Goal: Task Accomplishment & Management: Manage account settings

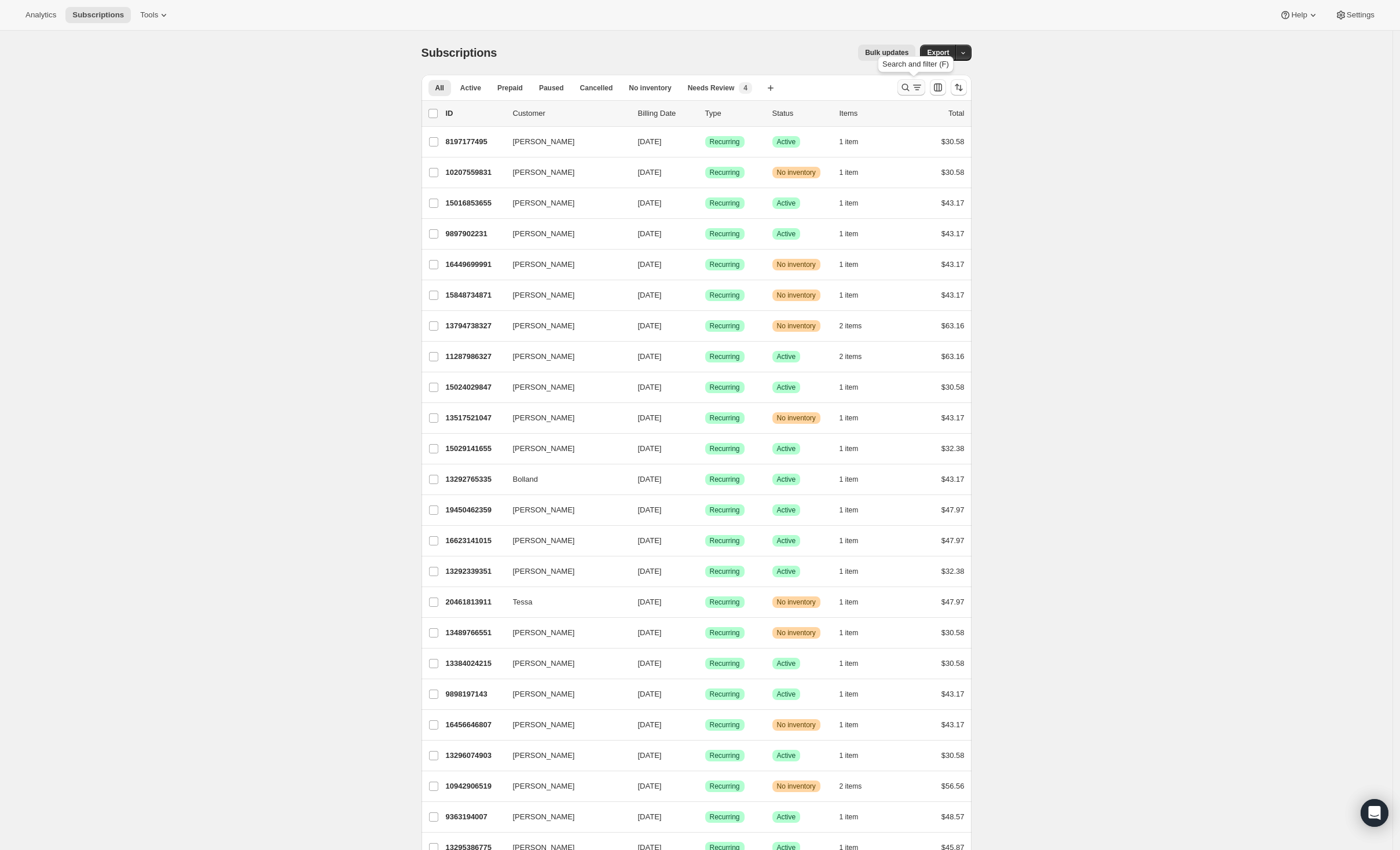
click at [903, 85] on icon "Search and filter results" at bounding box center [905, 87] width 11 height 11
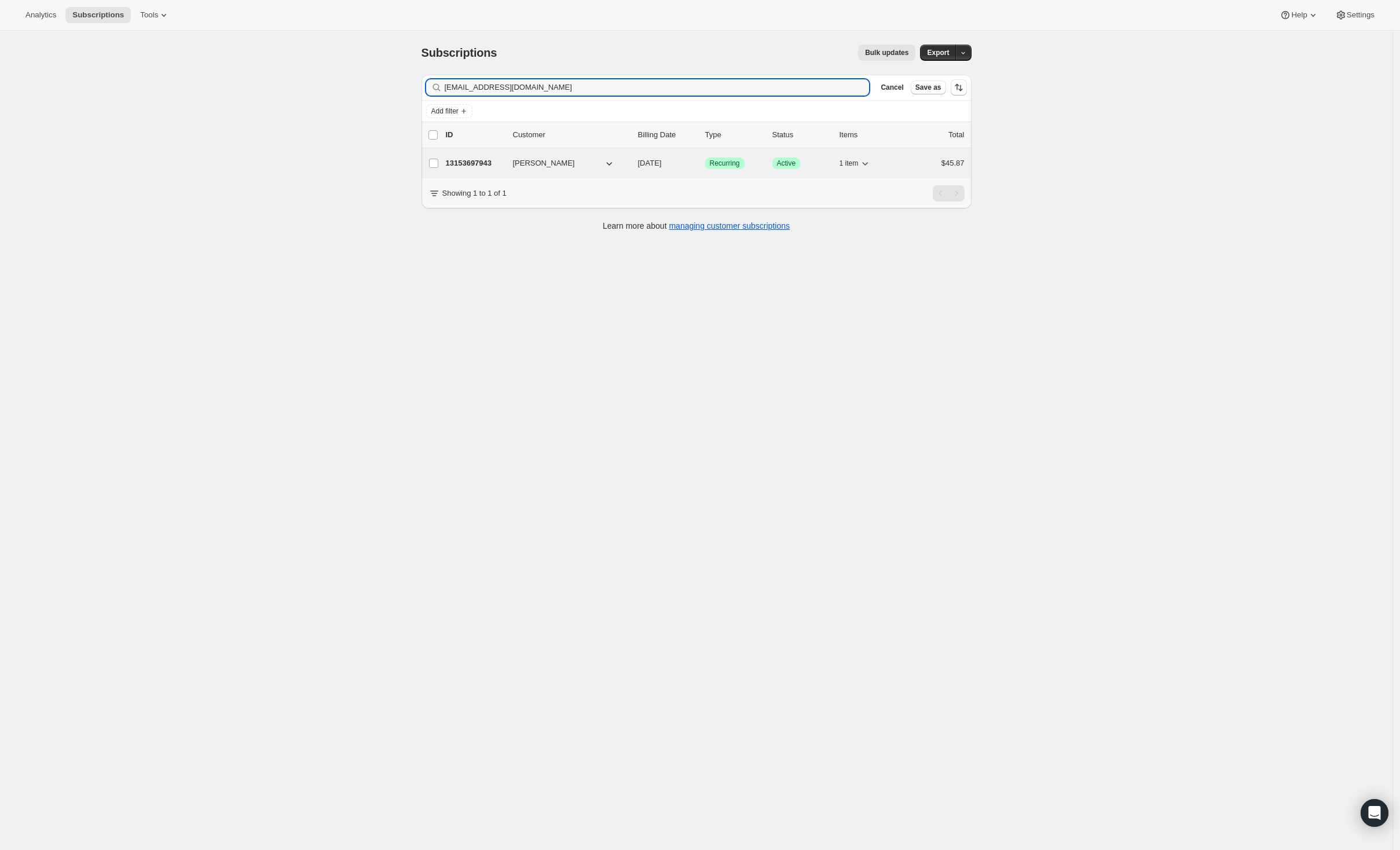
type input "[EMAIL_ADDRESS][DOMAIN_NAME]"
click at [521, 169] on span "[PERSON_NAME]" at bounding box center [544, 163] width 62 height 11
click at [438, 164] on input "[PERSON_NAME]" at bounding box center [433, 163] width 9 height 9
checkbox input "true"
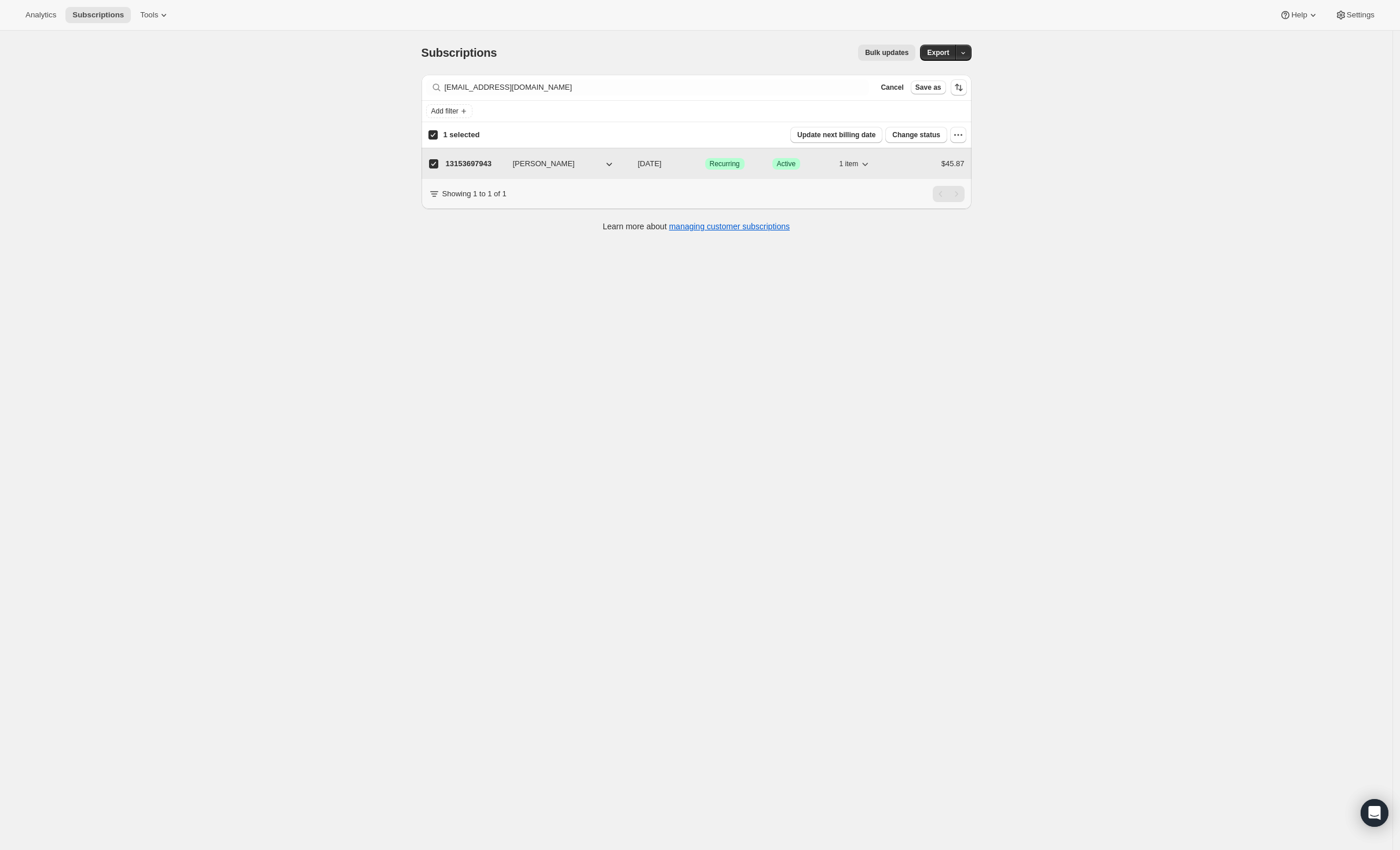
click at [548, 165] on span "[PERSON_NAME]" at bounding box center [544, 164] width 62 height 11
click at [564, 162] on button "[PERSON_NAME]" at bounding box center [564, 164] width 116 height 19
click at [628, 160] on div "[PERSON_NAME]" at bounding box center [571, 164] width 116 height 11
checkbox input "false"
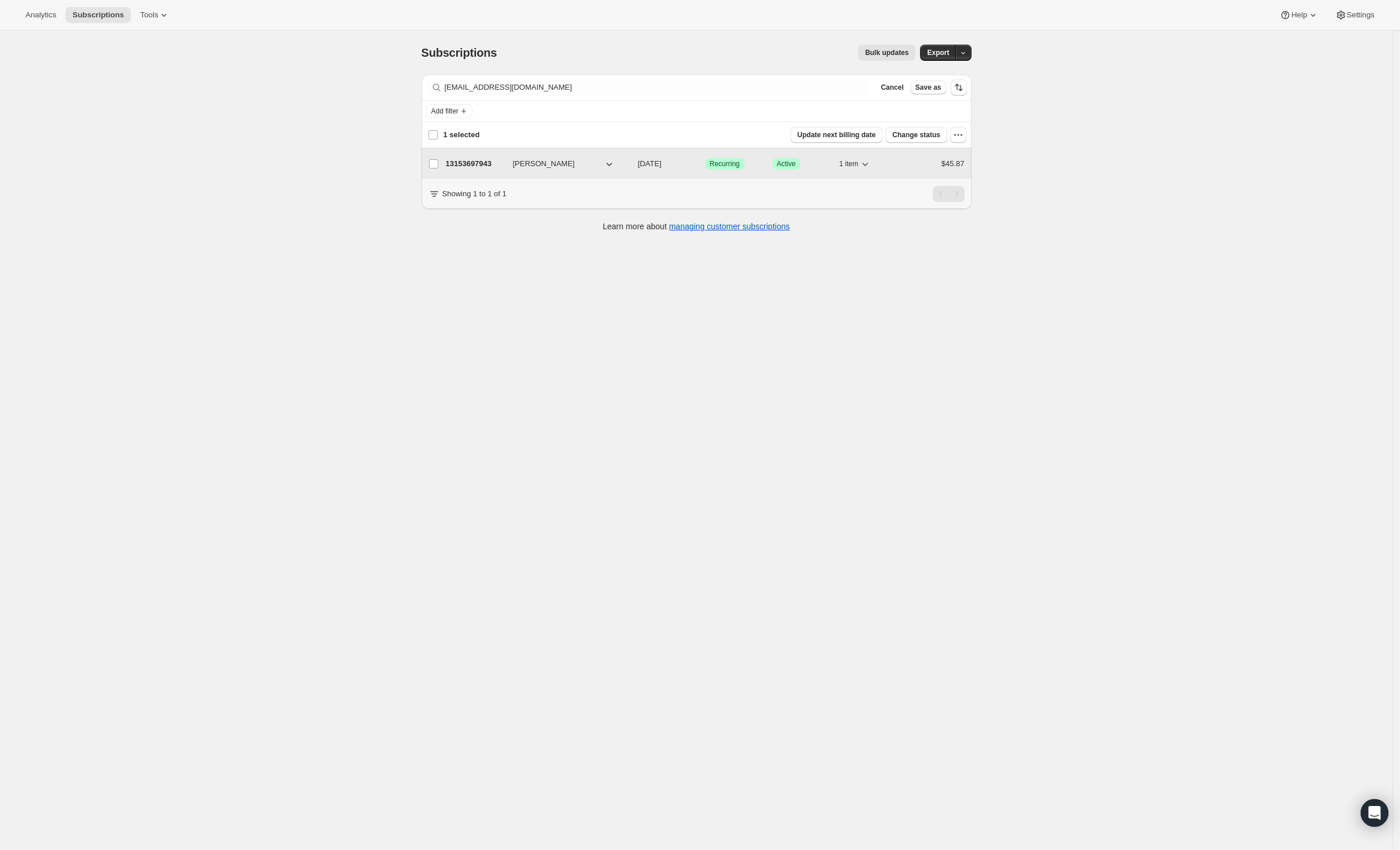
checkbox input "false"
click at [708, 162] on div "13153697943 [PERSON_NAME] [DATE] Success Recurring Success Active 1 item $45.87" at bounding box center [705, 163] width 519 height 16
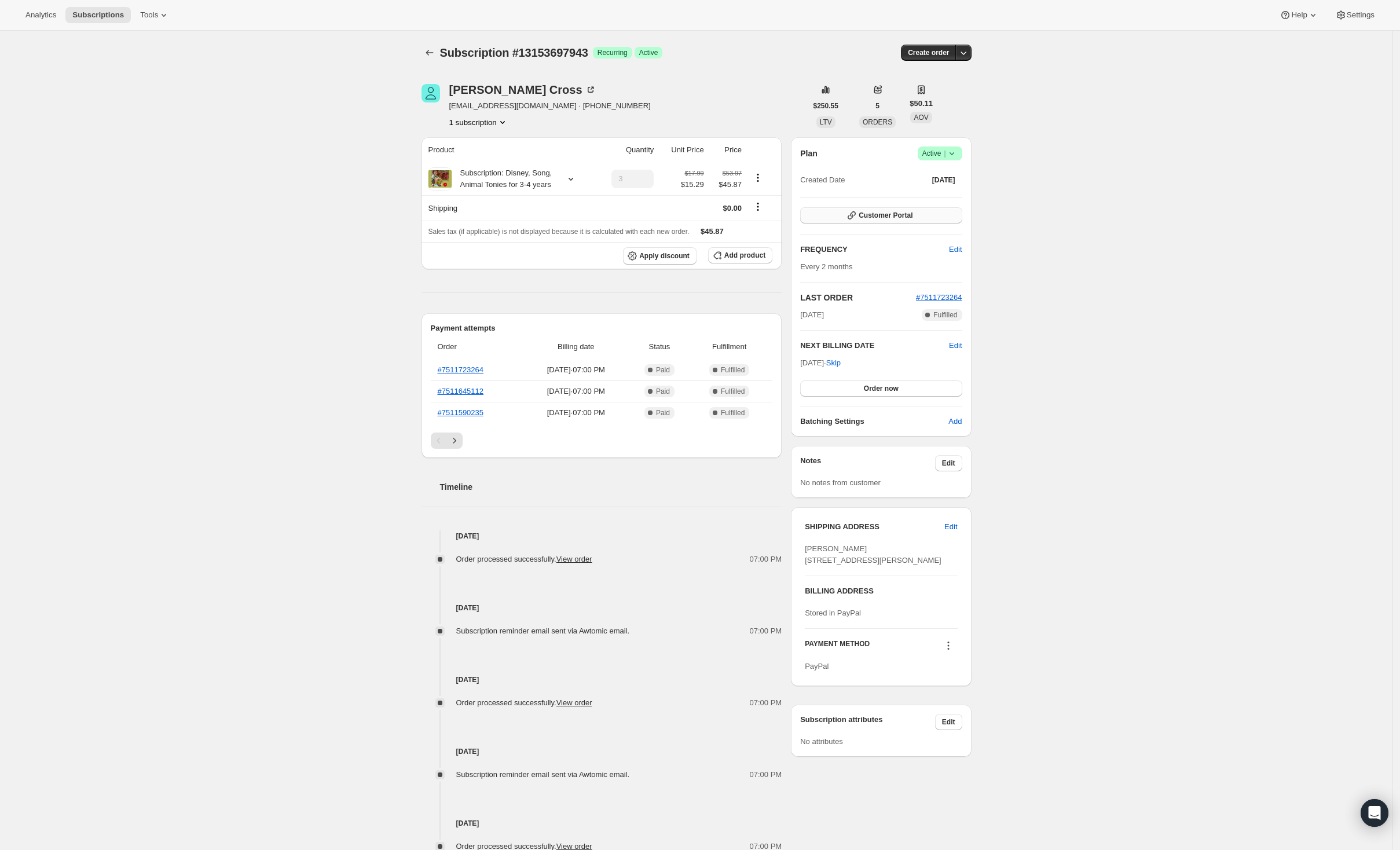
click at [907, 212] on span "Customer Portal" at bounding box center [886, 215] width 54 height 9
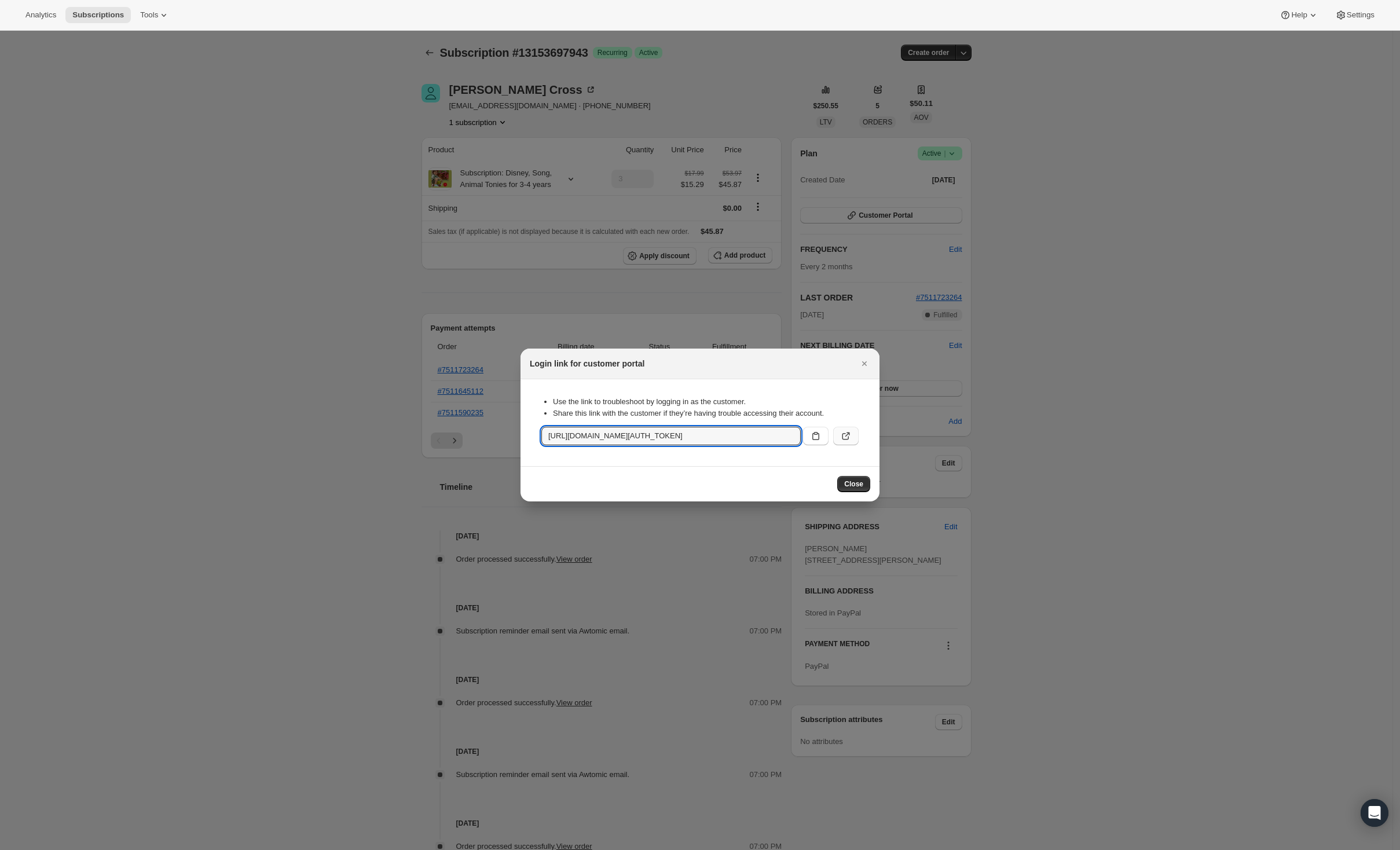
scroll to position [0, 1236]
drag, startPoint x: 545, startPoint y: 438, endPoint x: 875, endPoint y: 440, distance: 330.0
click at [875, 440] on section "Use the link to troubleshoot by logging in as the customer. Share this link wit…" at bounding box center [700, 422] width 359 height 87
